Goal: Use online tool/utility: Utilize a website feature to perform a specific function

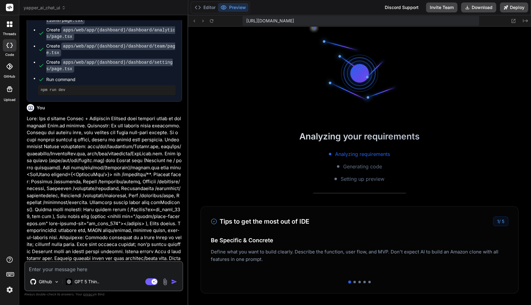
scroll to position [159, 0]
type textarea "x"
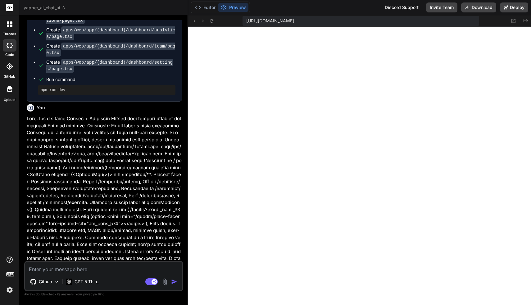
scroll to position [278, 0]
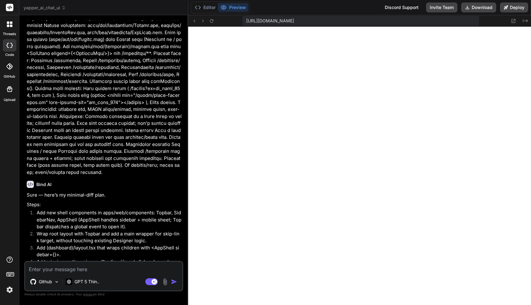
scroll to position [1190, 0]
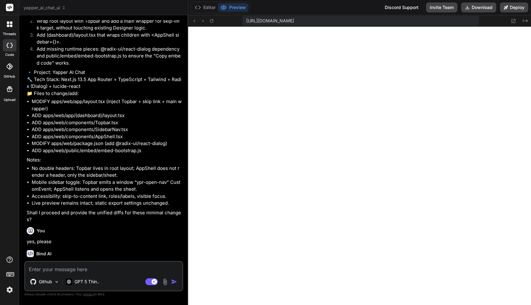
type textarea "x"
type textarea "p"
type textarea "x"
type textarea "pl"
type textarea "x"
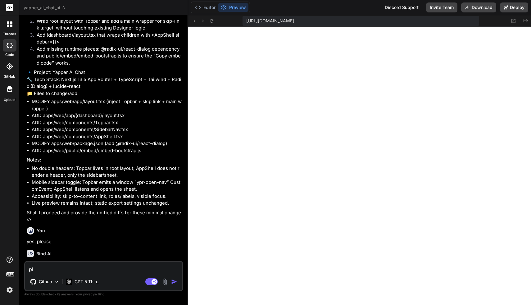
type textarea "ple"
type textarea "x"
type textarea "pleas"
type textarea "x"
type textarea "please="
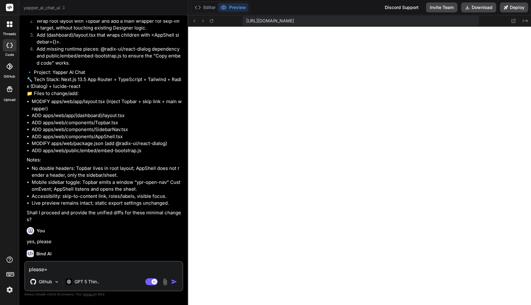
type textarea "x"
type textarea "please=?"
type textarea "x"
type textarea "please="
type textarea "x"
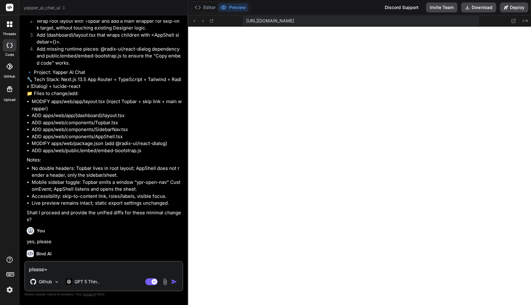
type textarea "please"
type textarea "x"
type textarea "please?"
type textarea "x"
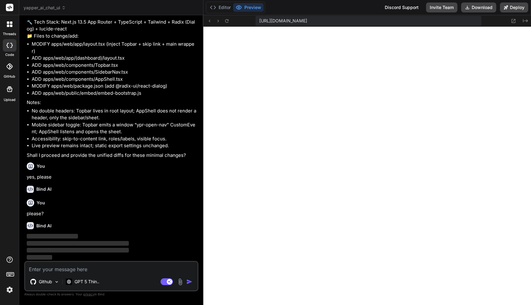
scroll to position [1179, 0]
drag, startPoint x: 188, startPoint y: 232, endPoint x: 191, endPoint y: 232, distance: 3.1
click at [191, 232] on div "Bind AI Web Search Created with Pixso. Code Generator You yes, please - maybe y…" at bounding box center [111, 160] width 184 height 290
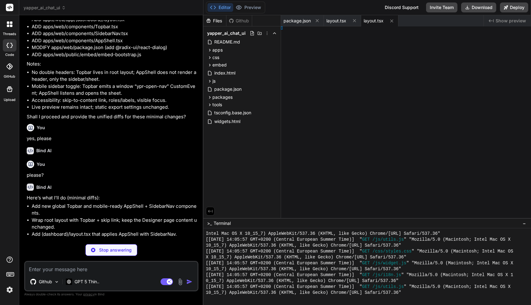
type textarea "x"
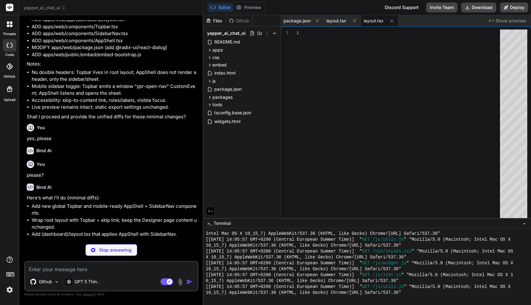
type textarea "<AppShell sidebar={<SidebarNav />}> {children} </AppShell> ); }"
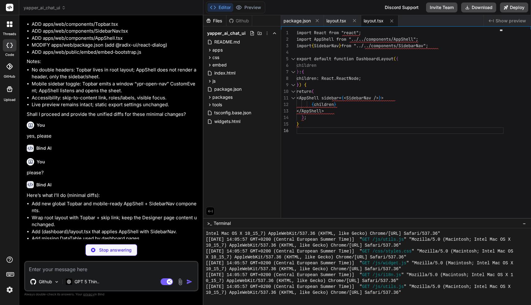
scroll to position [33, 0]
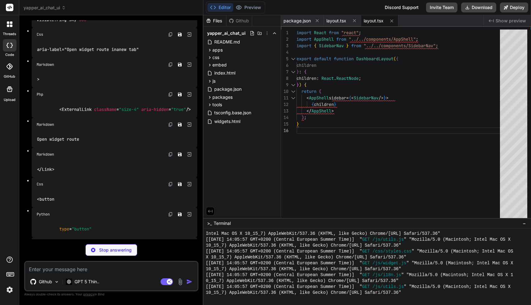
type textarea "x"
type textarea "{theme === "dark" ? <Sun className="size-4" aria-hidden="true" /> : <Moon class…"
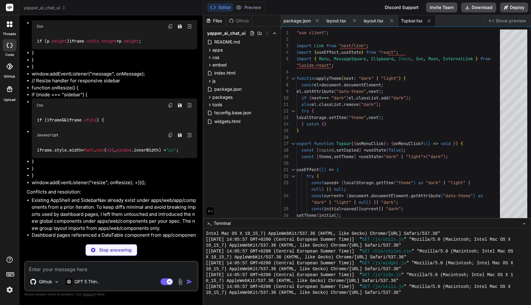
scroll to position [10485, 0]
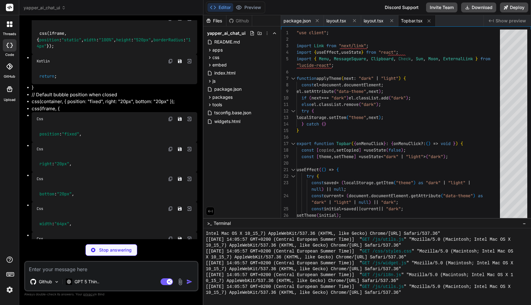
type textarea "x"
type textarea "); })} </ul> </nav> ); }"
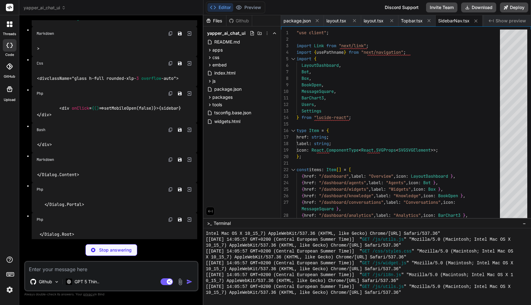
type textarea "x"
type textarea "</div> </Dialog.Content> </Dialog.Portal> </Dialog.Root> </div> ); }"
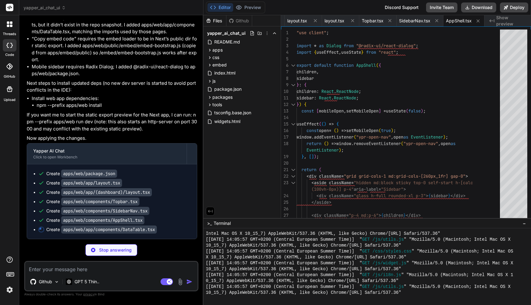
scroll to position [10420, 0]
type textarea "x"
type textarea "</td> ))} </tr> ))} </tbody> </table> </div> ); }"
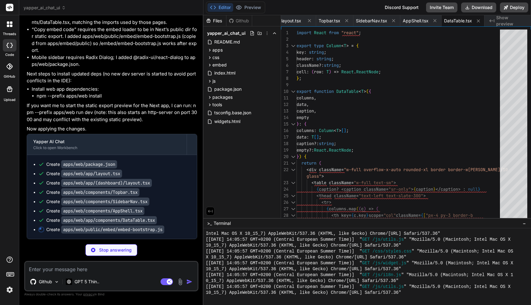
scroll to position [10513, 0]
type textarea "x"
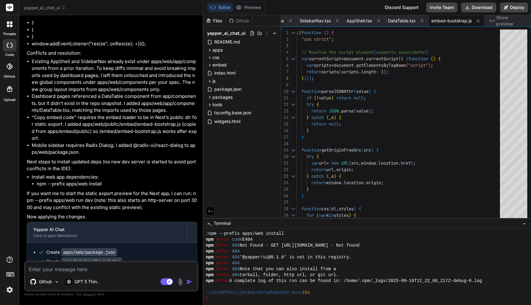
scroll to position [10514, 0]
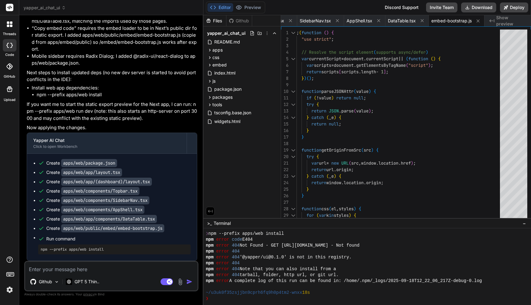
click at [122, 267] on textarea at bounding box center [111, 267] width 173 height 11
type textarea "x"
type textarea "y"
type textarea "x"
type textarea "yo"
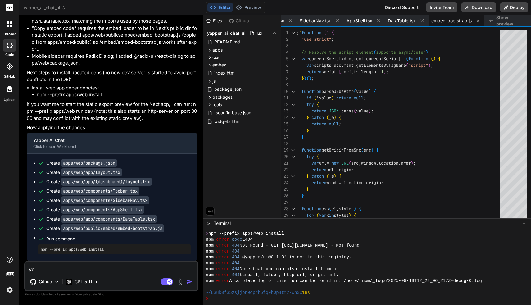
type textarea "x"
type textarea "you"
type textarea "x"
type textarea "you b"
type textarea "x"
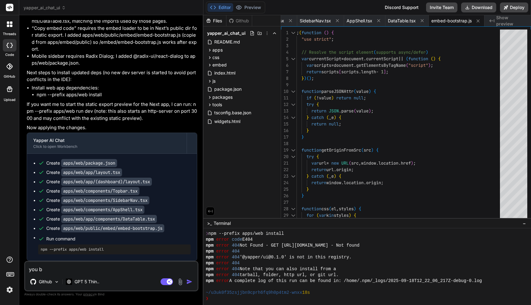
type textarea "you br"
type textarea "x"
type textarea "you bro"
type textarea "x"
type textarea "you brok"
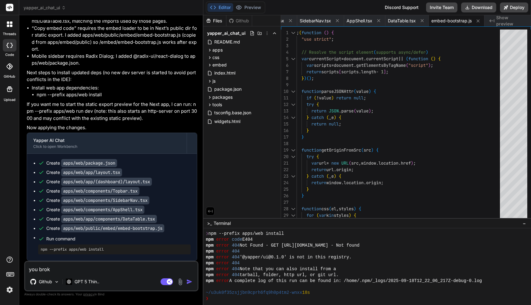
type textarea "x"
type textarea "you broke"
type textarea "x"
type textarea "you broke"
type textarea "x"
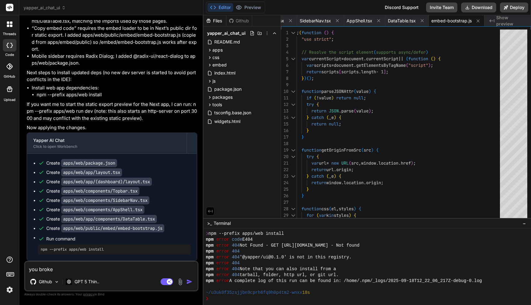
type textarea "you broke t"
type textarea "x"
type textarea "you broke th"
type textarea "x"
type textarea "you broke the"
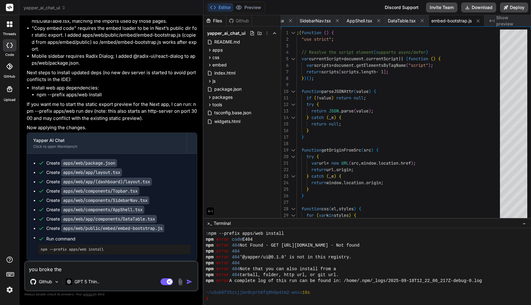
type textarea "x"
type textarea "you broke the f"
type textarea "x"
type textarea "you broke the fu"
type textarea "x"
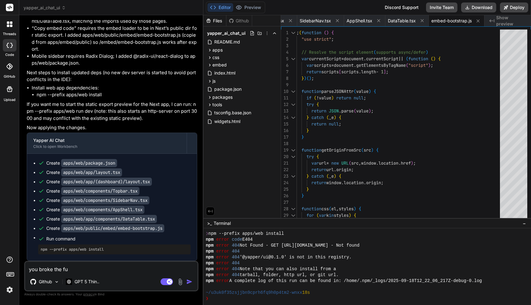
type textarea "you broke the fun"
type textarea "x"
type textarea "you broke the func"
type textarea "x"
type textarea "you broke the funct"
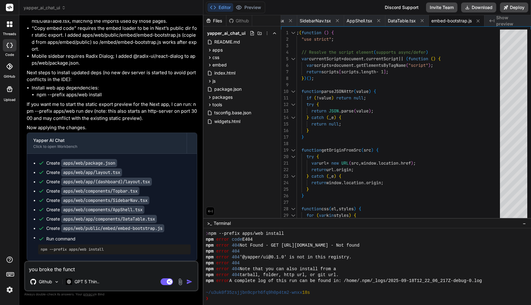
type textarea "x"
type textarea "you broke the functi"
type textarea "x"
type textarea "you broke the functio"
type textarea "x"
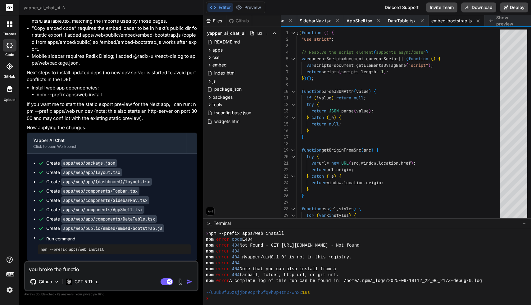
type textarea "you broke the function"
type textarea "x"
type textarea "you broke the functiona"
type textarea "x"
type textarea "you broke the functional"
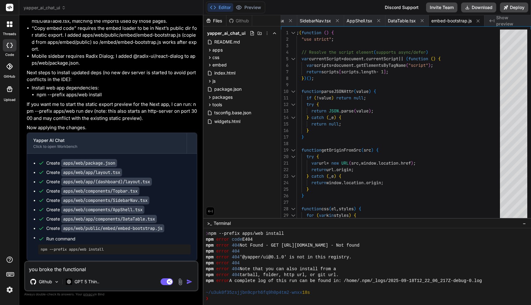
type textarea "x"
type textarea "you broke the functionali"
type textarea "x"
type textarea "you broke the functionalit"
type textarea "x"
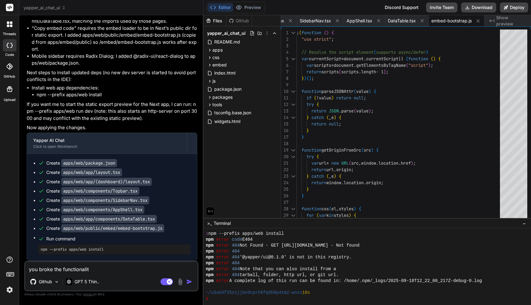
type textarea "you broke the functionality"
type textarea "x"
type textarea "you broke the functionality,"
type textarea "x"
type textarea "you broke the functionality,"
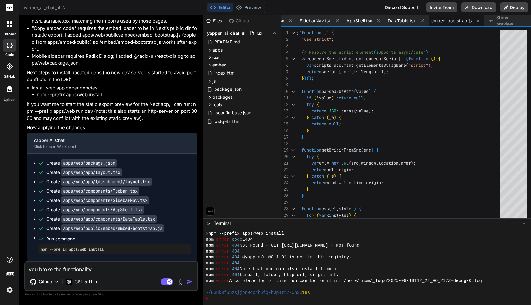
type textarea "x"
type textarea "you broke the functionality, c"
type textarea "x"
type textarea "you broke the functionality, ch"
type textarea "x"
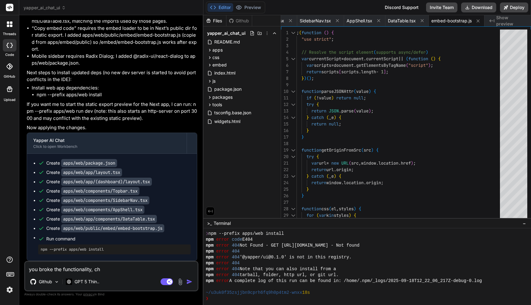
type textarea "you broke the functionality, che"
type textarea "x"
type textarea "you broke the functionality, chec"
type textarea "x"
type textarea "you broke the functionality, check"
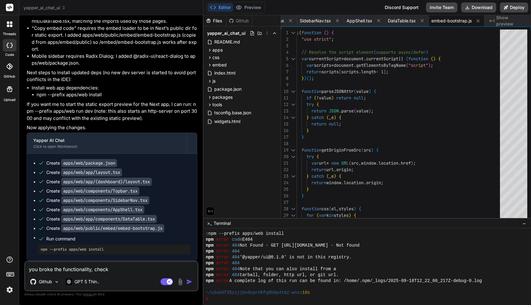
type textarea "x"
type textarea "you broke the functionality, check"
type textarea "x"
type textarea "you broke the functionality, check th"
type textarea "x"
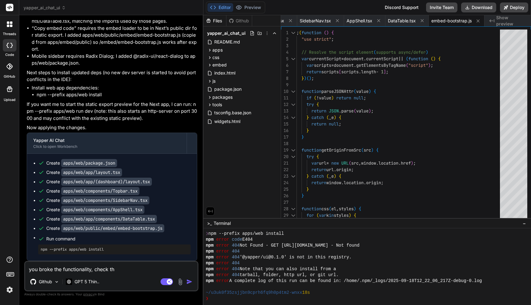
type textarea "you broke the functionality, check the"
type textarea "x"
type textarea "you broke the functionality, check the l"
type textarea "x"
type textarea "you broke the functionality, check the lo"
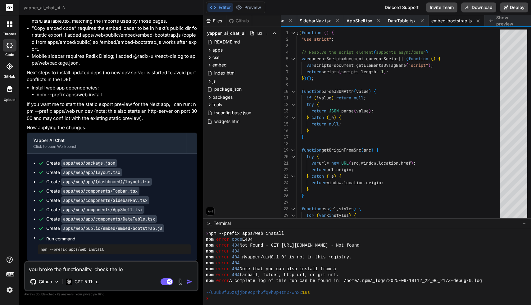
type textarea "x"
type textarea "you broke the functionality, check the log"
type textarea "x"
type textarea "you broke the functionality, check the logs"
type textarea "x"
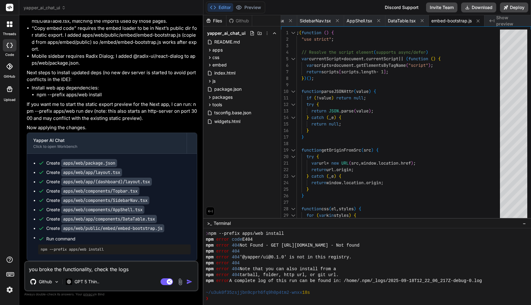
type textarea "you broke the functionality, check the logs"
type textarea "x"
type textarea "you broke the functionality, check the logs p"
type textarea "x"
type textarea "you broke the functionality, check the logs pl"
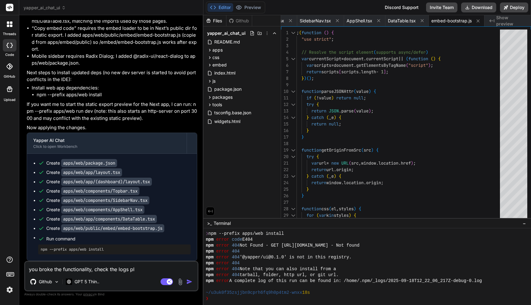
type textarea "x"
type textarea "you broke the functionality, check the logs ple"
type textarea "x"
type textarea "you broke the functionality, check the logs pleas"
type textarea "x"
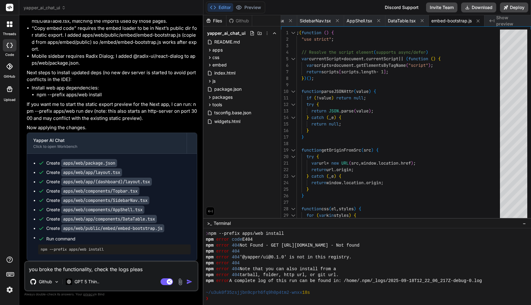
type textarea "you broke the functionality, check the logs please"
type textarea "x"
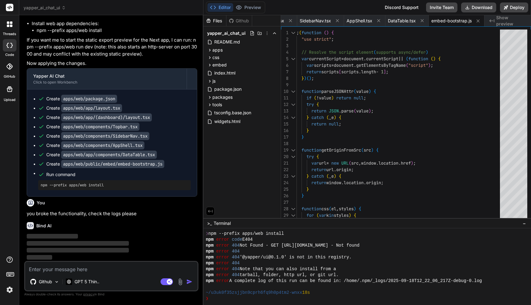
scroll to position [372, 0]
type textarea "x"
type textarea ""react-dom": "^18.2.0", "tailwindcss": "3.3.3" }, "devDependencies": { "@next/s…"
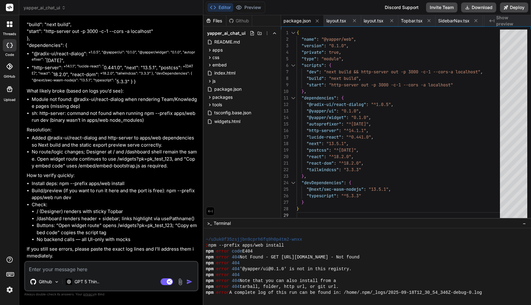
scroll to position [461, 0]
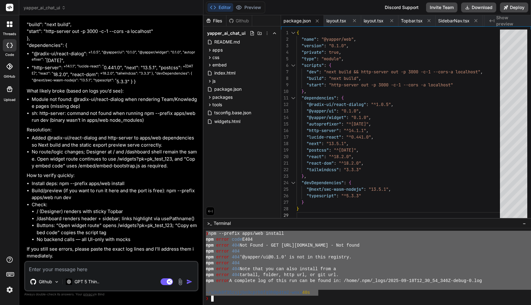
drag, startPoint x: 319, startPoint y: 292, endPoint x: 198, endPoint y: 234, distance: 134.4
click at [198, 234] on div "yapper_ai_chat_ui Created with Pixso. Bind AI Web Search Created with Pixso. Co…" at bounding box center [275, 152] width 512 height 305
click at [126, 271] on textarea at bounding box center [111, 267] width 173 height 11
paste textarea "❯ npm --prefix apps/web install npm error code E404 npm error 404 Not Found - G…"
type textarea "x"
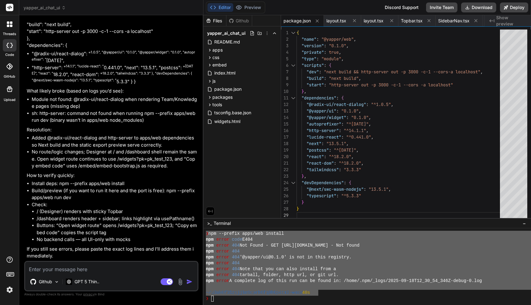
type textarea "❯ npm --prefix apps/web install npm error code E404 npm error 404 Not Found - G…"
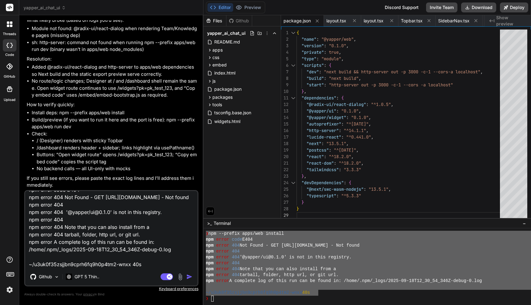
type textarea "x"
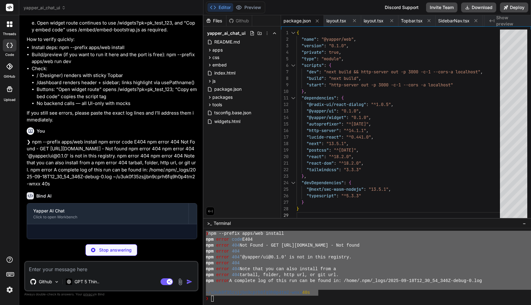
scroll to position [11110, 0]
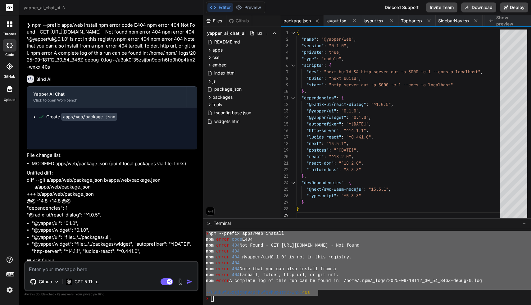
type textarea "x"
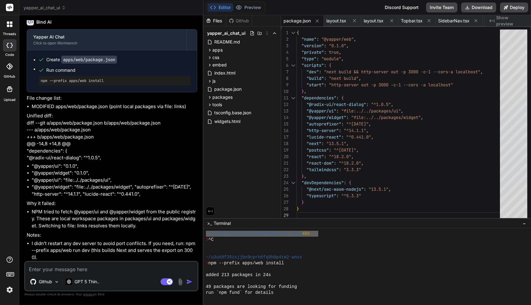
scroll to position [531, 0]
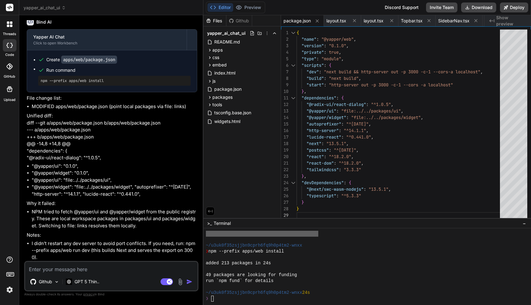
click at [237, 302] on div at bounding box center [368, 266] width 328 height 77
click at [237, 298] on div "❯" at bounding box center [372, 299] width 333 height 6
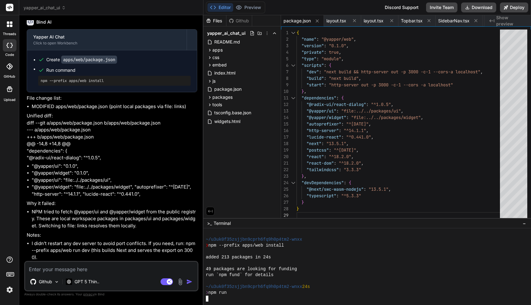
scroll to position [567, 0]
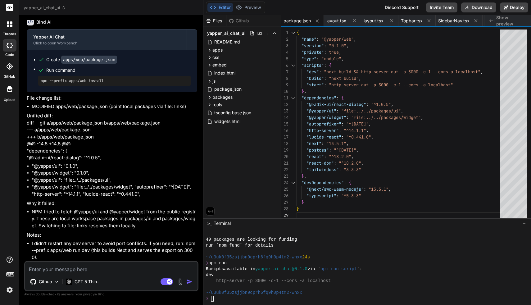
click at [78, 270] on textarea at bounding box center [111, 267] width 173 height 11
click at [80, 270] on textarea at bounding box center [111, 267] width 173 height 11
type textarea "x"
type textarea "I"
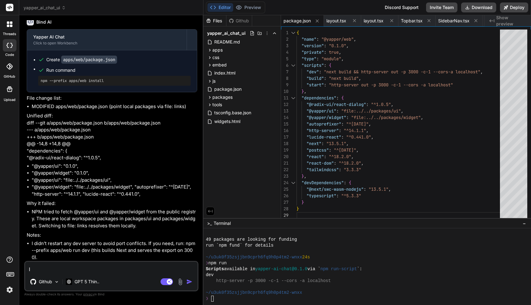
type textarea "x"
type textarea "I"
type textarea "x"
type textarea "I d"
type textarea "x"
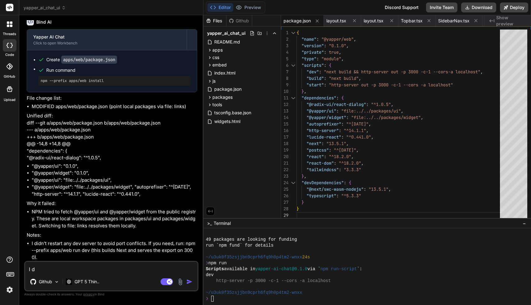
type textarea "I dp"
type textarea "x"
type textarea "I d"
type textarea "x"
type textarea "I do"
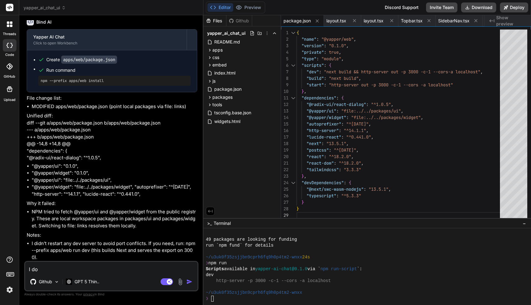
type textarea "x"
type textarea "I don"
type textarea "x"
type textarea "I don'"
type textarea "x"
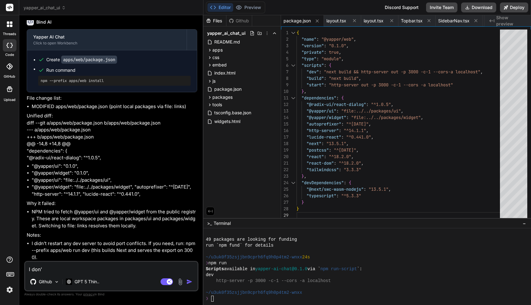
type textarea "I don't"
type textarea "x"
type textarea "I don't o"
type textarea "x"
type textarea "I don't"
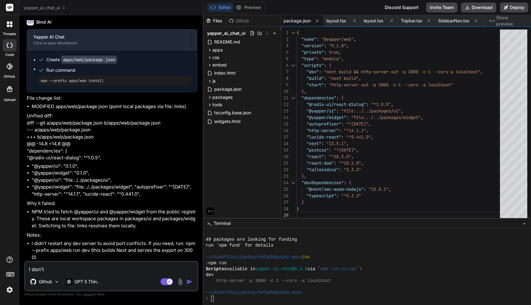
type textarea "x"
type textarea "I don't n"
type textarea "x"
type textarea "I don't"
type textarea "x"
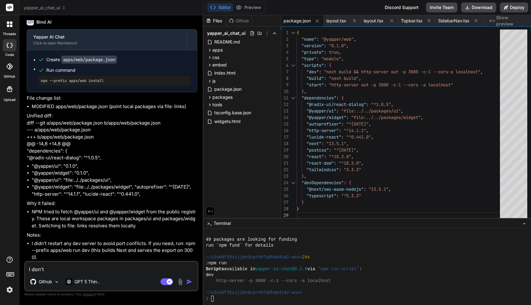
type textarea "I don't u"
type textarea "x"
type textarea "I don't und"
type textarea "x"
type textarea "I don't unde"
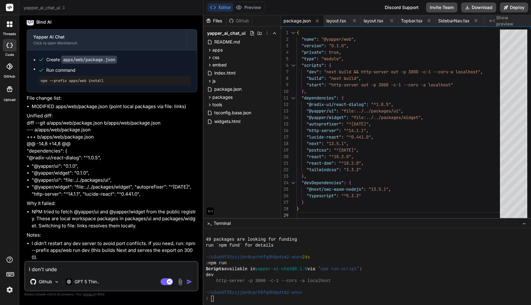
type textarea "x"
type textarea "I don't under"
type textarea "x"
type textarea "I don't unders"
type textarea "x"
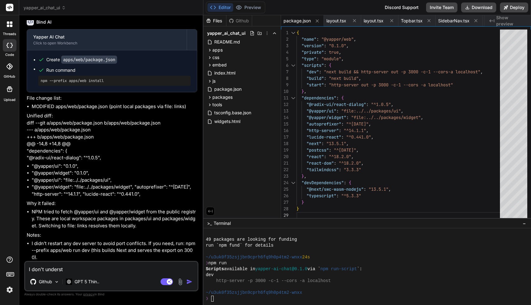
type textarea "I don't understa"
type textarea "x"
type textarea "I don't understan"
type textarea "x"
type textarea "I don't understand"
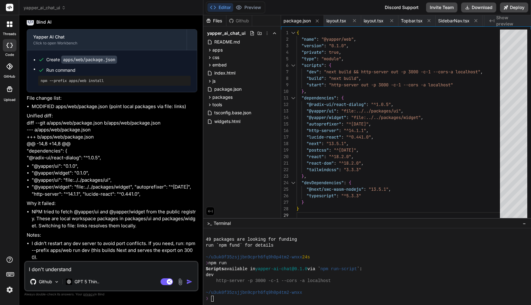
type textarea "x"
type textarea "I don't understand"
type textarea "x"
type textarea "I don't understand -"
type textarea "x"
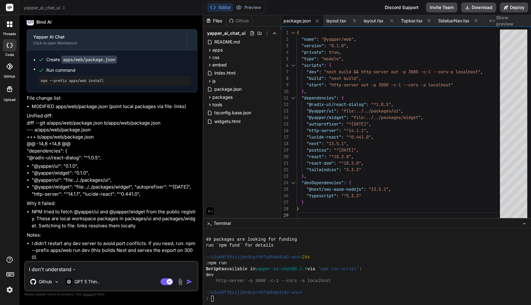
type textarea "I don't understand - w"
type textarea "x"
type textarea "I don't understand - wh"
type textarea "x"
type textarea "I don't understand - why"
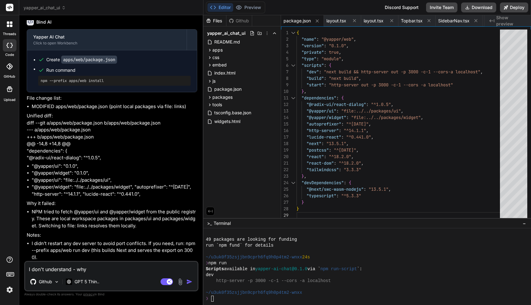
type textarea "x"
type textarea "I don't understand - why"
type textarea "x"
type textarea "I don't understand - why i"
type textarea "x"
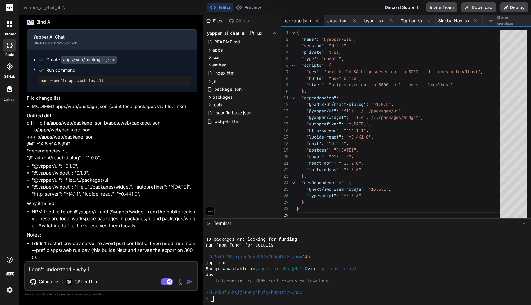
type textarea "I don't understand - why is"
type textarea "x"
type textarea "I don't understand - why is"
type textarea "x"
type textarea "I don't understand - why is th"
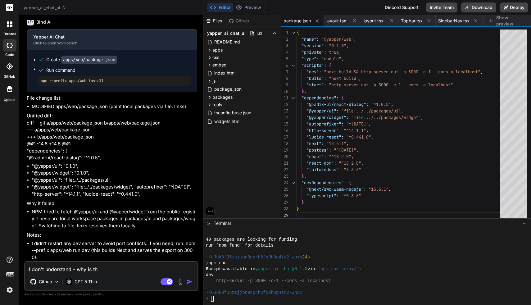
type textarea "x"
type textarea "I don't understand - why is the"
type textarea "x"
type textarea "I don't understand - why is the"
type textarea "x"
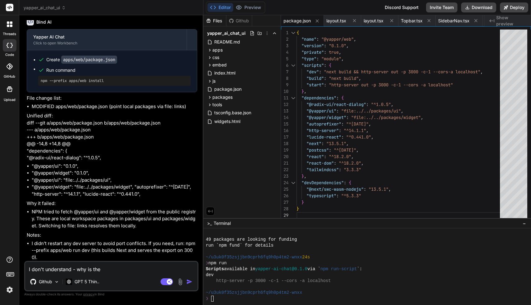
type textarea "I don't understand - why is the p"
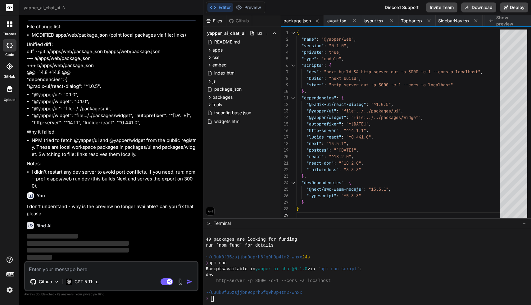
scroll to position [11352, 0]
click at [10, 260] on icon at bounding box center [10, 260] width 6 height 6
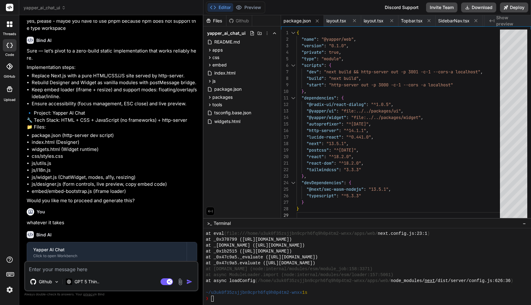
scroll to position [0, 0]
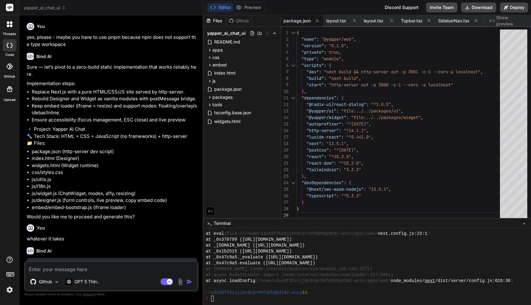
click at [49, 5] on span "yapper_ai_chat_ui" at bounding box center [45, 8] width 42 height 6
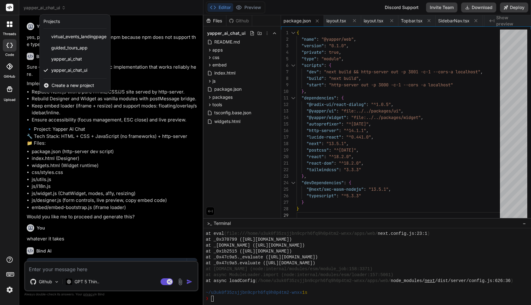
click at [53, 5] on div at bounding box center [265, 152] width 531 height 305
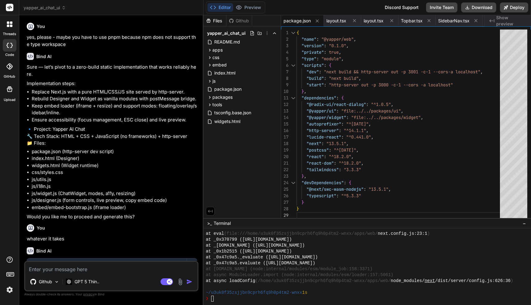
click at [51, 7] on span "yapper_ai_chat_ui" at bounding box center [45, 8] width 42 height 6
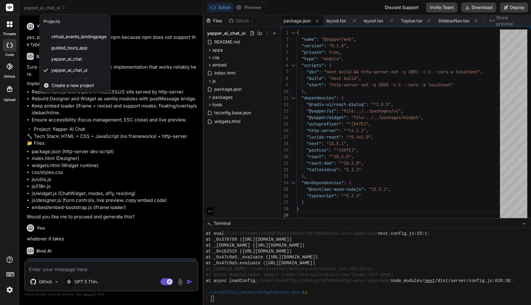
click at [68, 85] on span "Create a new project" at bounding box center [73, 85] width 43 height 6
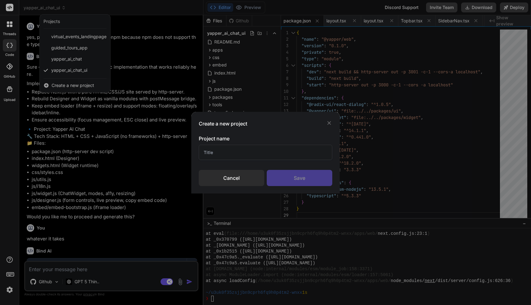
click at [213, 154] on input "text" at bounding box center [266, 152] width 134 height 15
click at [310, 175] on div "Save" at bounding box center [300, 178] width 66 height 16
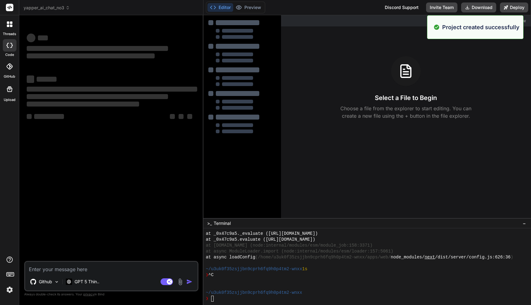
scroll to position [933, 0]
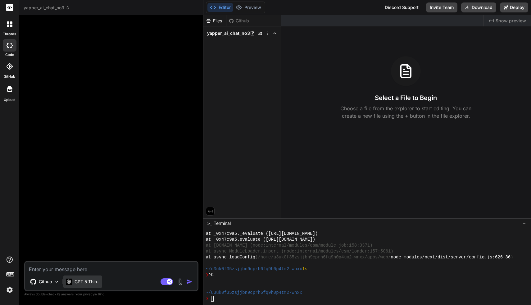
click at [94, 283] on p "GPT 5 Thin.." at bounding box center [87, 282] width 25 height 6
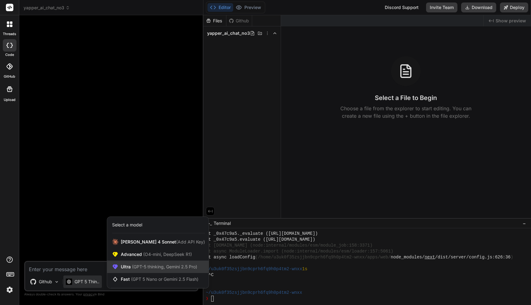
click at [126, 264] on span "Ultra (GPT-5 thinking, Gemini 2.5 Pro)" at bounding box center [159, 267] width 76 height 6
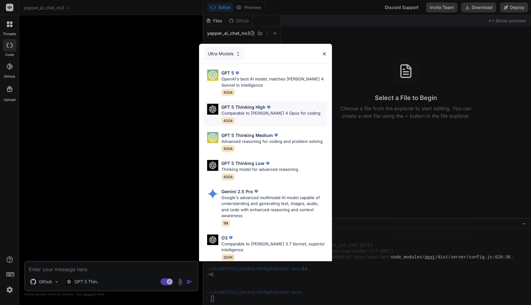
click at [244, 108] on p "GPT 5 Thinking High" at bounding box center [244, 107] width 44 height 7
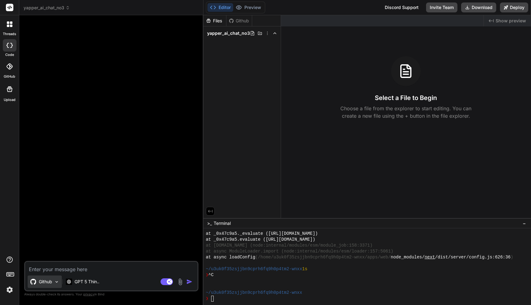
click at [49, 280] on p "Github" at bounding box center [45, 282] width 13 height 6
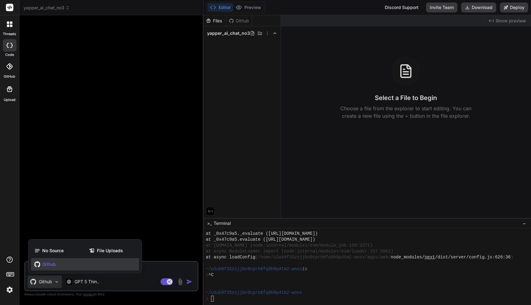
click at [58, 268] on div "Github" at bounding box center [85, 264] width 108 height 12
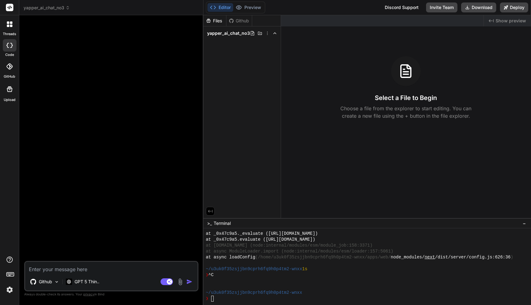
click at [96, 155] on div at bounding box center [111, 140] width 173 height 241
click at [116, 272] on textarea at bounding box center [111, 267] width 173 height 11
paste textarea "Loremip: Dolors AM Cons — Adip Eli Sed (DO-eius) temp Inci Utlabor et Dolo MA A…"
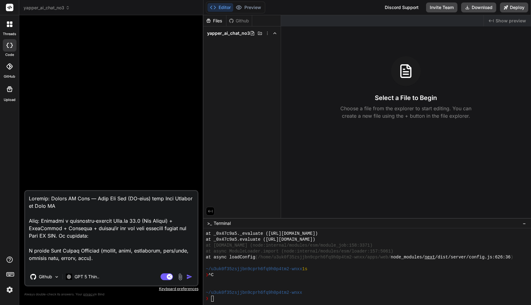
scroll to position [1388, 0]
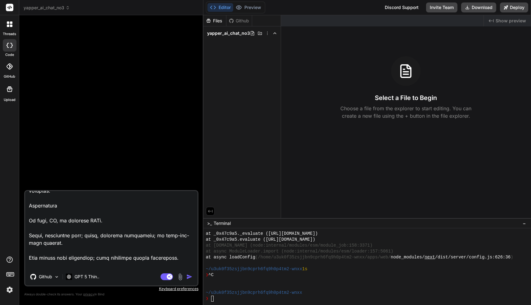
click at [190, 278] on img "button" at bounding box center [189, 277] width 6 height 6
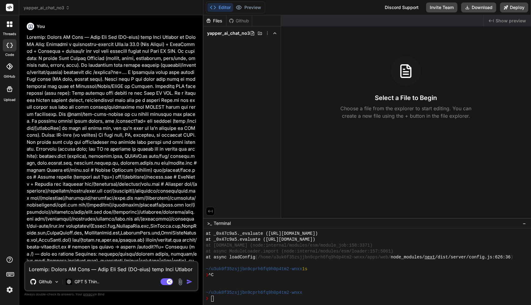
click at [10, 287] on img at bounding box center [9, 290] width 11 height 11
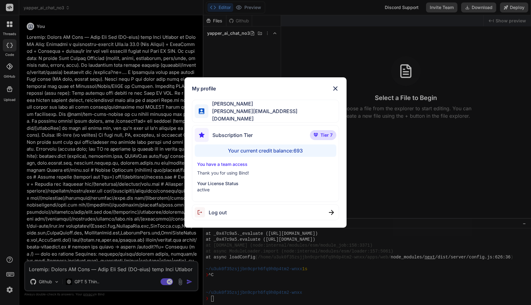
click at [332, 88] on img at bounding box center [335, 88] width 7 height 7
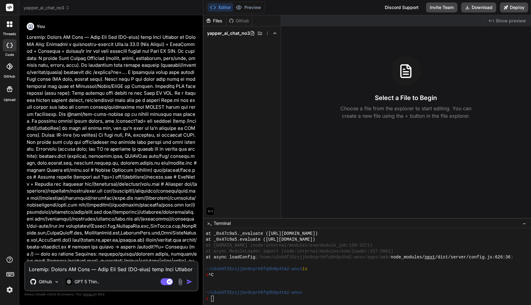
click at [58, 8] on span "yapper_ai_chat_no3" at bounding box center [47, 8] width 46 height 6
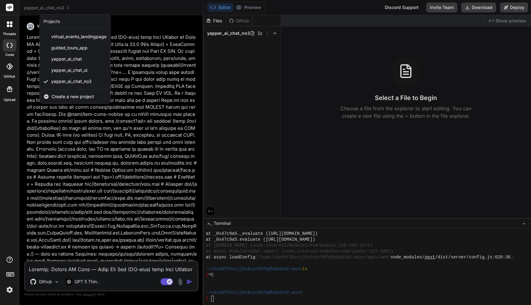
click at [58, 8] on div at bounding box center [265, 152] width 531 height 305
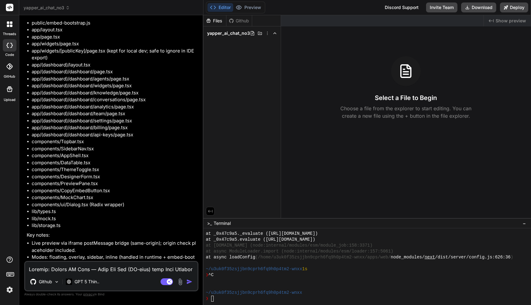
scroll to position [780, 0]
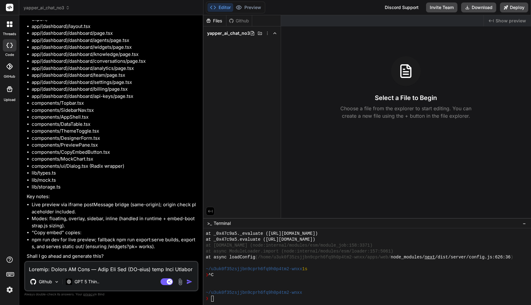
click at [104, 270] on textarea at bounding box center [111, 267] width 173 height 11
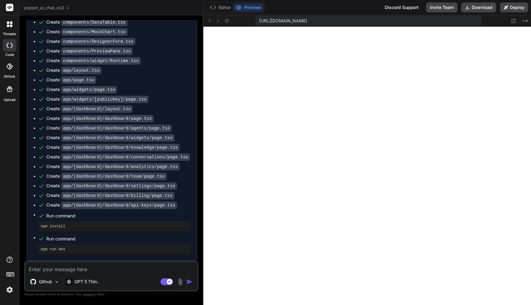
scroll to position [1600, 0]
click at [249, 6] on button "Preview" at bounding box center [248, 7] width 30 height 9
click at [226, 7] on button "Editor" at bounding box center [221, 7] width 26 height 9
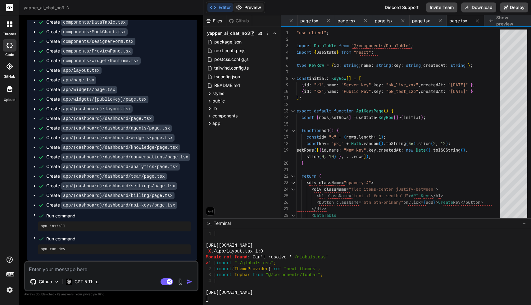
click at [246, 7] on button "Preview" at bounding box center [248, 7] width 30 height 9
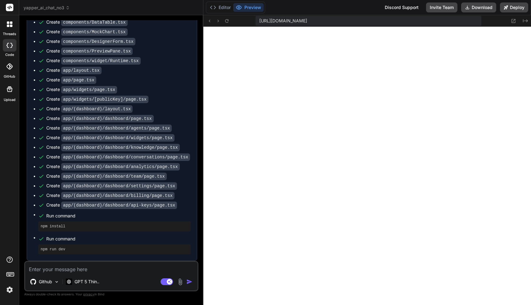
click at [96, 270] on textarea at bounding box center [111, 267] width 173 height 11
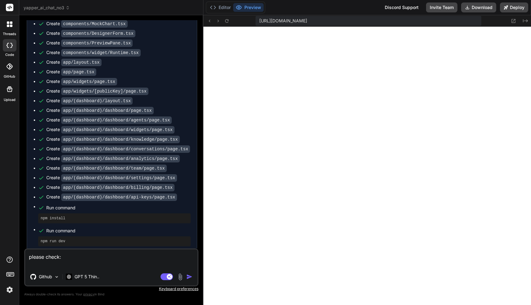
paste textarea "Failed to compile ./app/layout.tsx:1:0 Module not found: Can't resolve './globa…"
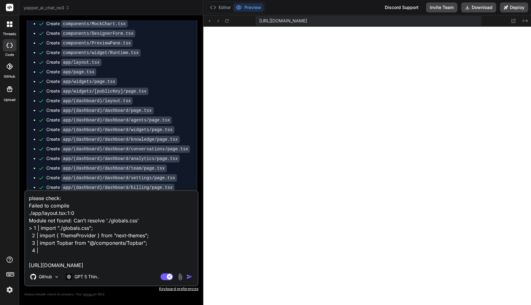
click at [188, 279] on img "button" at bounding box center [189, 277] width 6 height 6
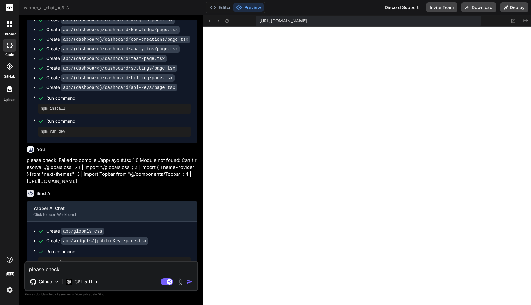
scroll to position [1383, 0]
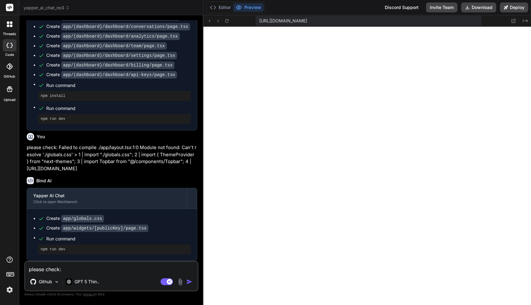
click at [119, 269] on textarea "please check: Failed to compile ./app/layout.tsx:1:0 Module not found: Can't re…" at bounding box center [111, 267] width 173 height 11
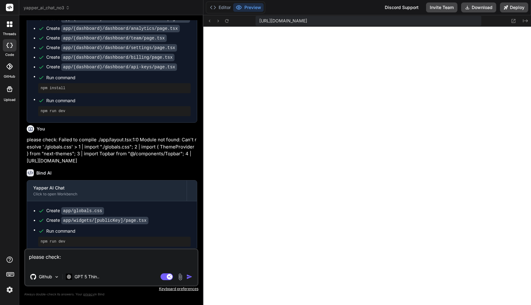
paste textarea "1 of 1 unhandled error Server Error Error: createContext only works in Client C…"
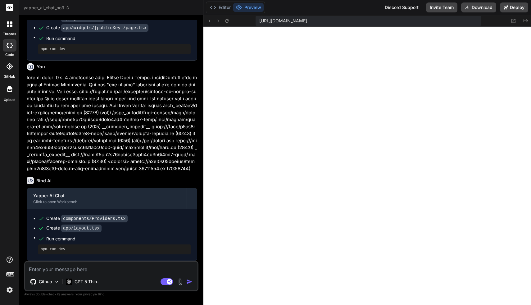
scroll to position [3325, 0]
